Goal: Use online tool/utility: Utilize a website feature to perform a specific function

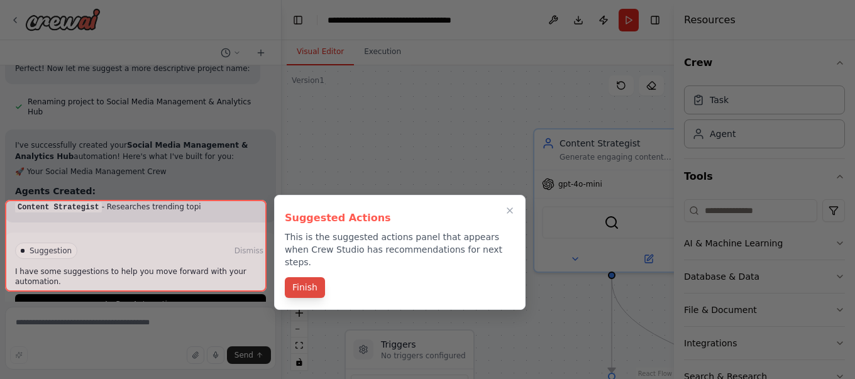
click at [308, 277] on button "Finish" at bounding box center [305, 287] width 40 height 21
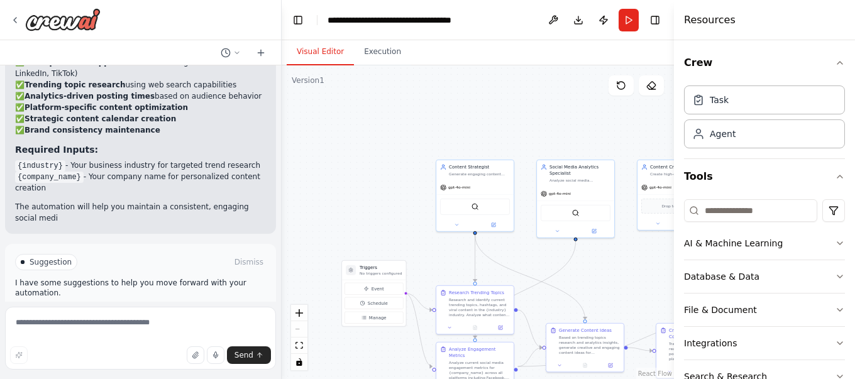
scroll to position [1499, 0]
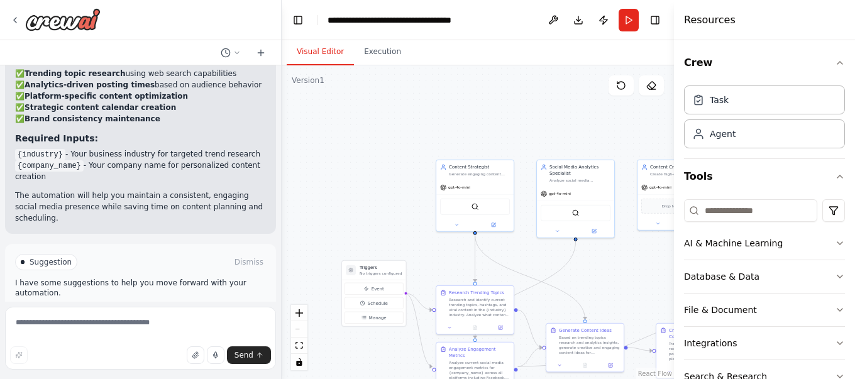
drag, startPoint x: 345, startPoint y: 187, endPoint x: 281, endPoint y: 197, distance: 64.9
click at [281, 197] on div "Create a crew that schedules and publishes social media content across multiple…" at bounding box center [427, 189] width 855 height 379
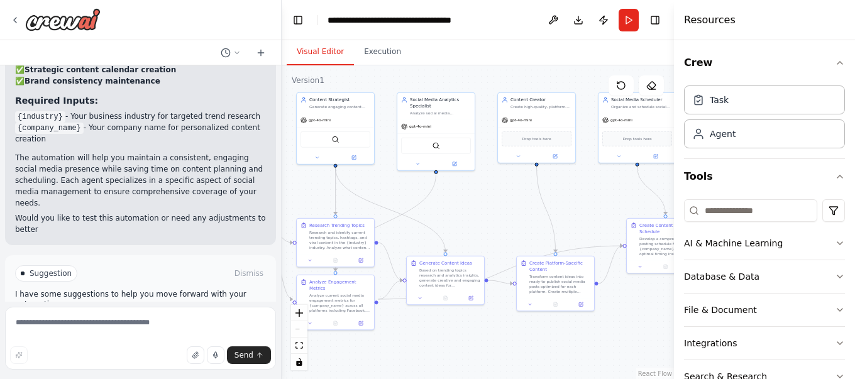
scroll to position [1548, 0]
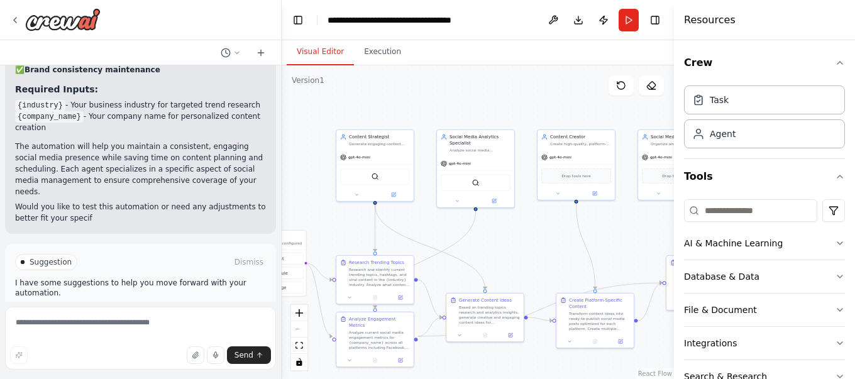
drag, startPoint x: 477, startPoint y: 113, endPoint x: 453, endPoint y: 93, distance: 30.8
click at [453, 93] on div ".deletable-edge-delete-btn { width: 20px; height: 20px; border: 0px solid #ffff…" at bounding box center [478, 222] width 392 height 314
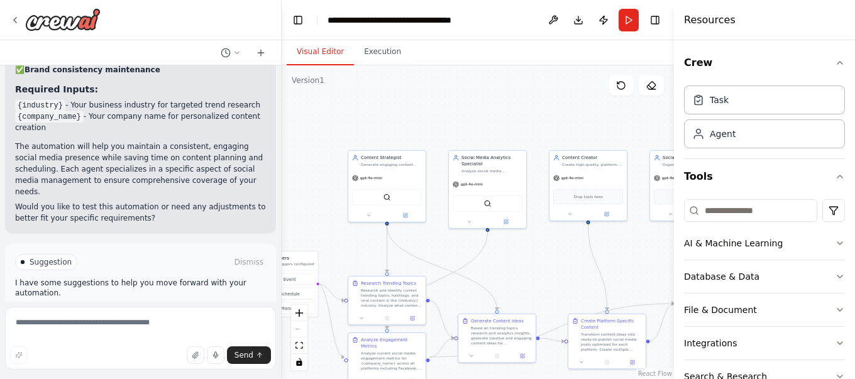
click at [585, 49] on div "Visual Editor Execution" at bounding box center [478, 52] width 392 height 25
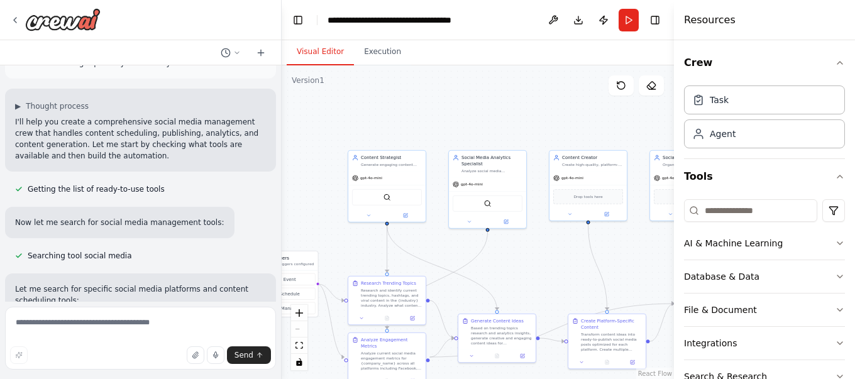
scroll to position [67, 0]
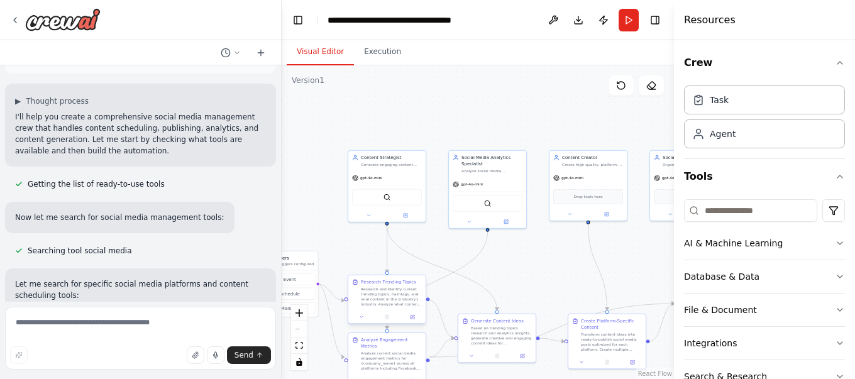
click at [386, 312] on div at bounding box center [386, 317] width 77 height 13
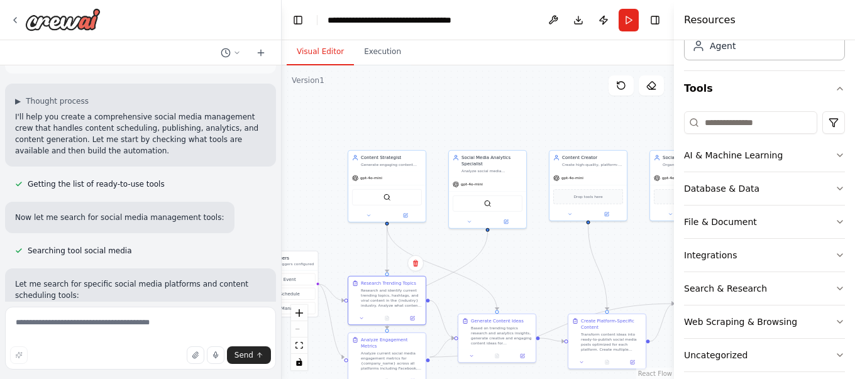
scroll to position [101, 0]
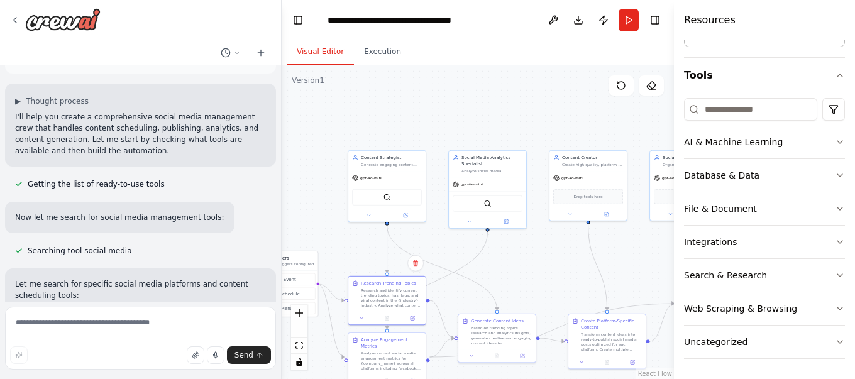
click at [760, 143] on div "AI & Machine Learning" at bounding box center [733, 142] width 99 height 13
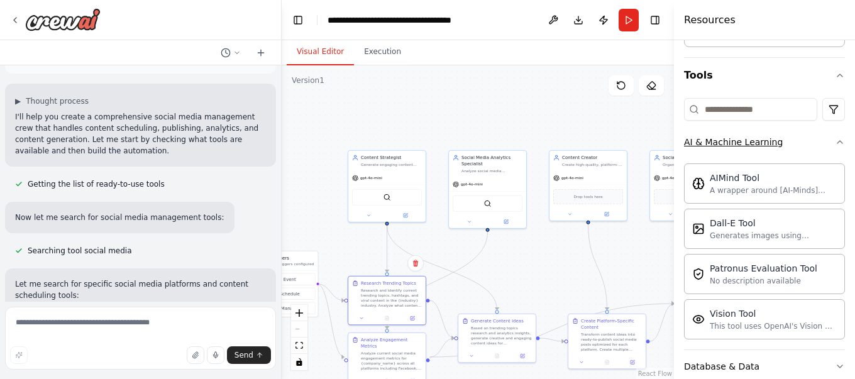
click at [823, 145] on button "AI & Machine Learning" at bounding box center [764, 142] width 161 height 33
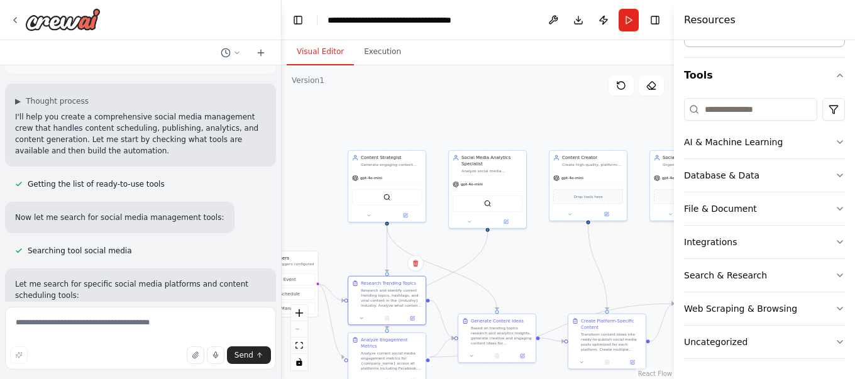
scroll to position [0, 0]
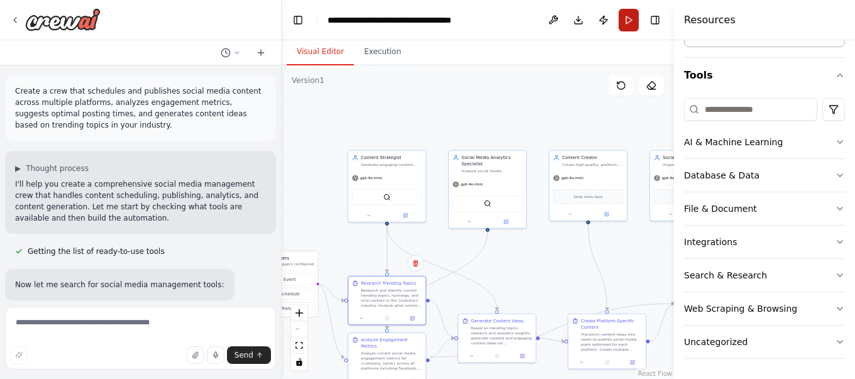
click at [622, 18] on button "Run" at bounding box center [629, 20] width 20 height 23
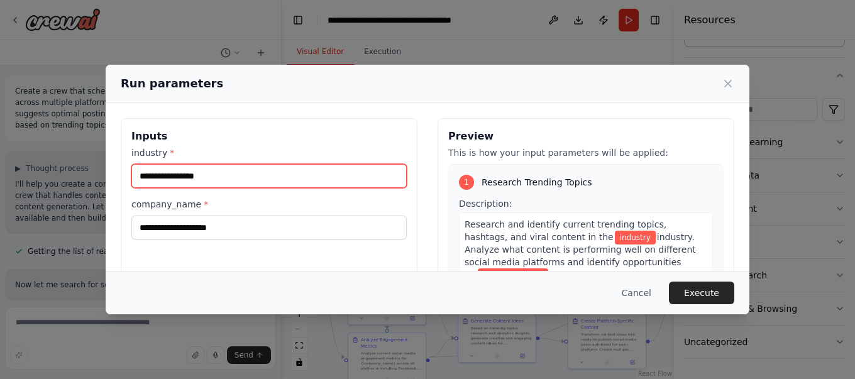
click at [328, 177] on input "industry *" at bounding box center [268, 176] width 275 height 24
click at [352, 172] on input "industry *" at bounding box center [268, 176] width 275 height 24
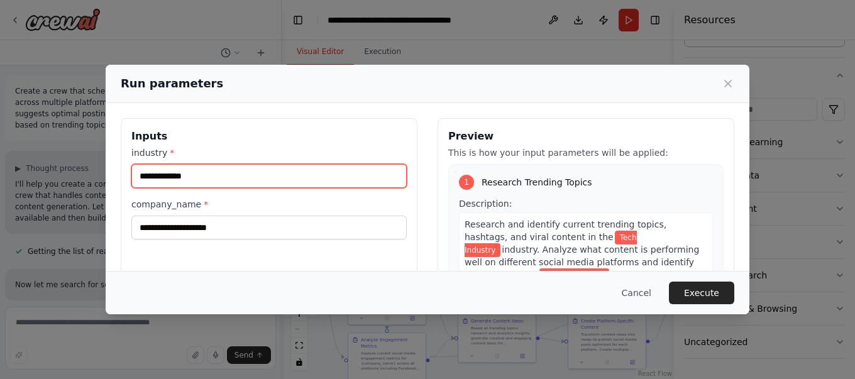
type input "**********"
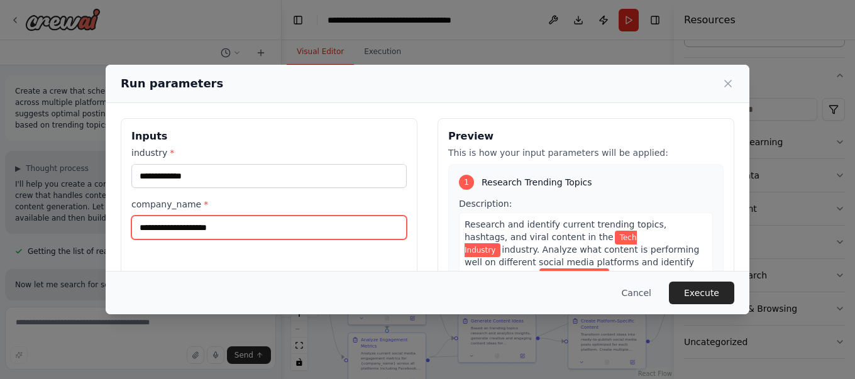
click at [324, 229] on input "company_name *" at bounding box center [268, 228] width 275 height 24
type input "******"
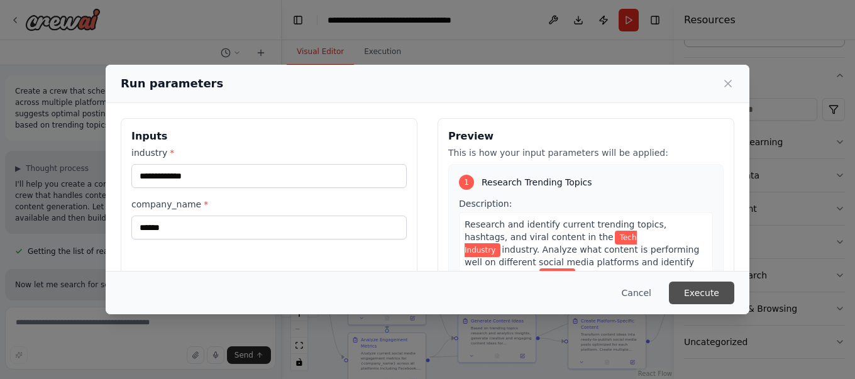
click at [700, 295] on button "Execute" at bounding box center [701, 293] width 65 height 23
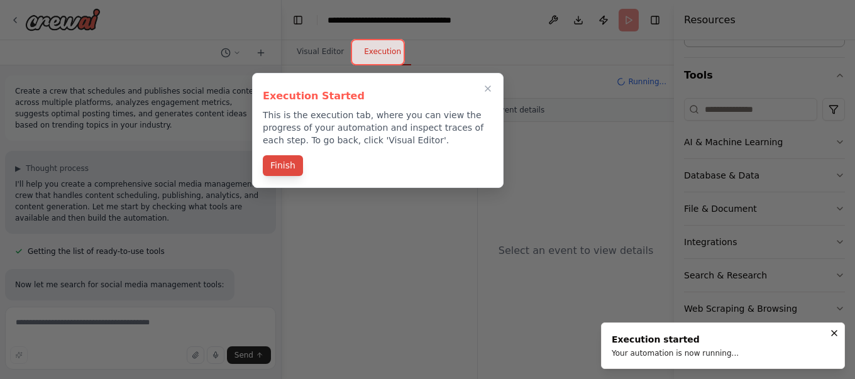
click at [284, 159] on button "Finish" at bounding box center [283, 165] width 40 height 21
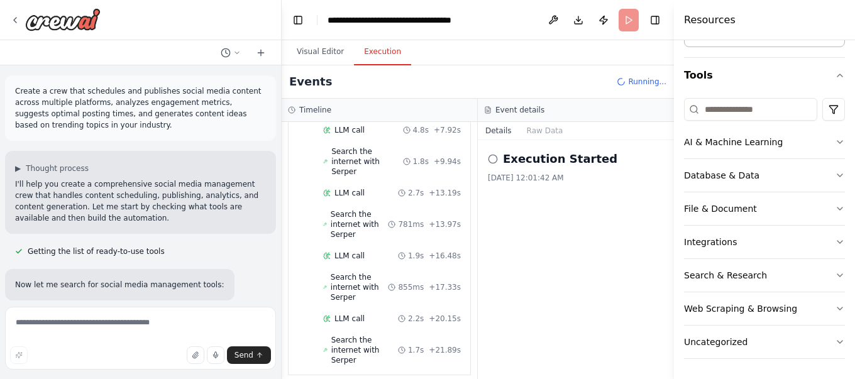
scroll to position [257, 0]
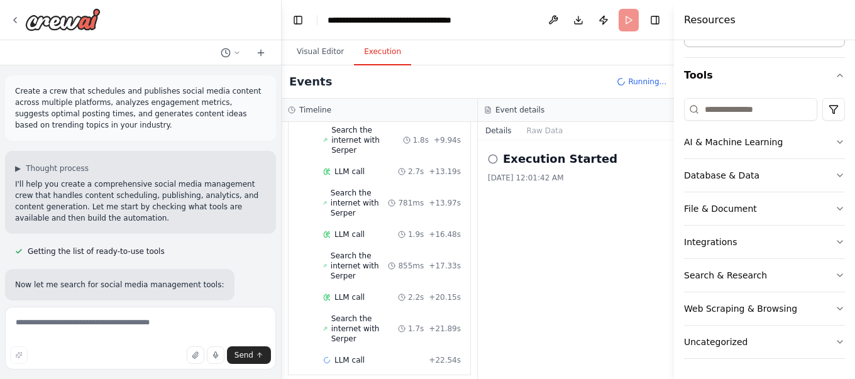
click at [546, 71] on div "Events Running..." at bounding box center [478, 81] width 392 height 33
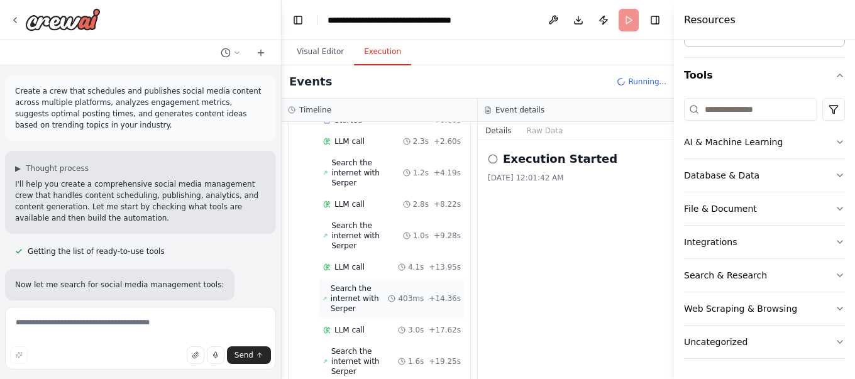
scroll to position [0, 0]
